Goal: Task Accomplishment & Management: Use online tool/utility

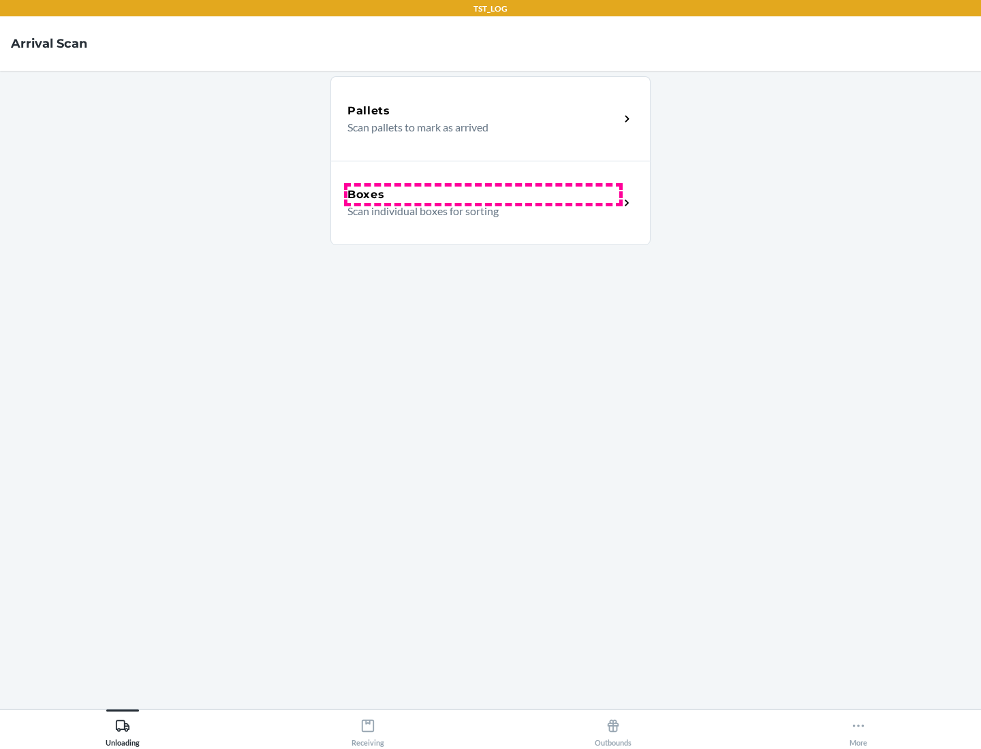
click at [483, 195] on div "Boxes" at bounding box center [483, 195] width 272 height 16
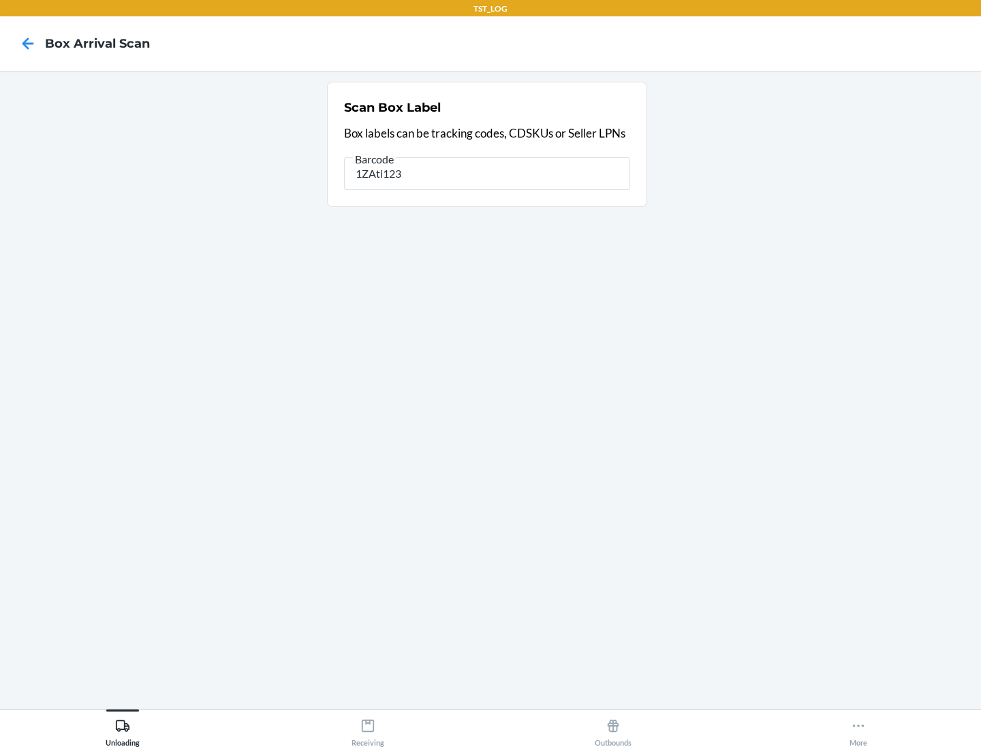
type input "1ZAti123"
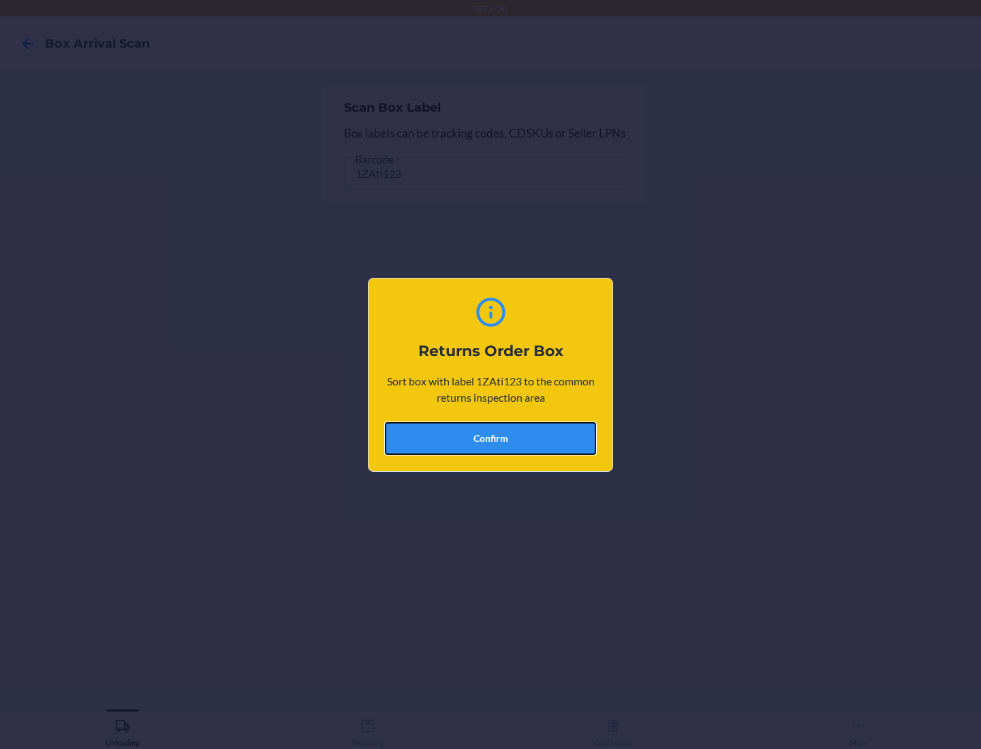
click at [490, 438] on button "Confirm" at bounding box center [490, 438] width 211 height 33
